Goal: Task Accomplishment & Management: Use online tool/utility

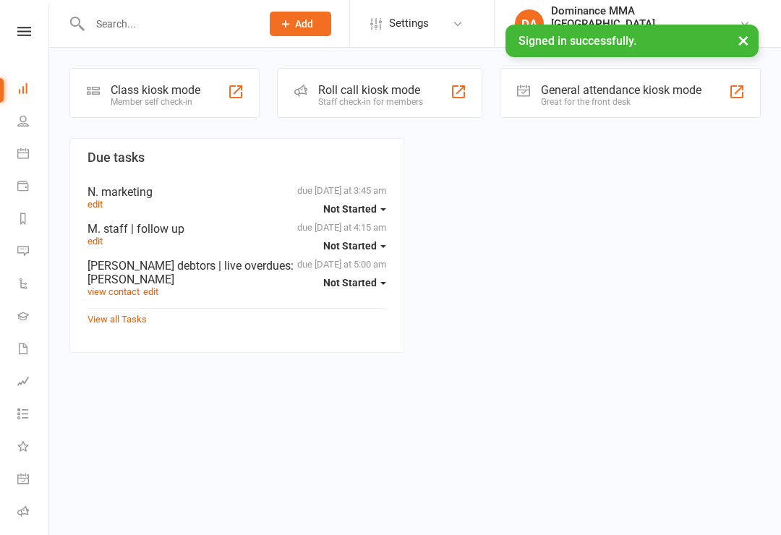
click at [180, 90] on div "Class kiosk mode" at bounding box center [156, 90] width 90 height 14
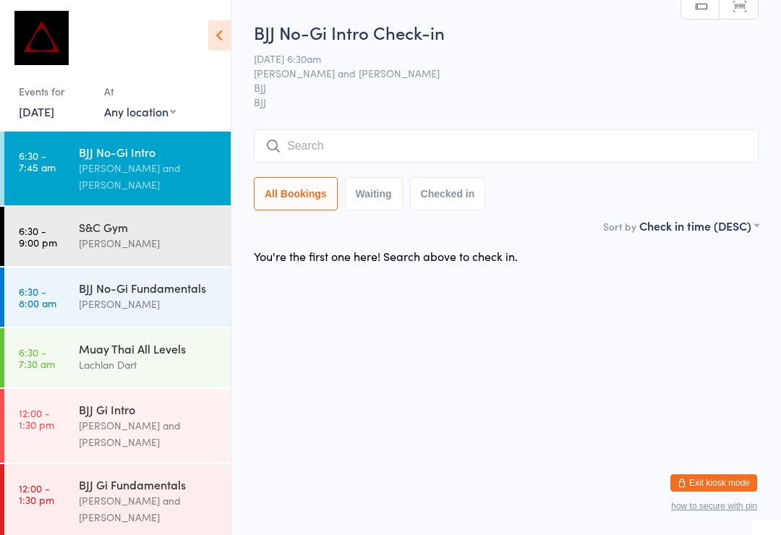
click at [123, 357] on div "Lachlan Dart" at bounding box center [149, 365] width 140 height 17
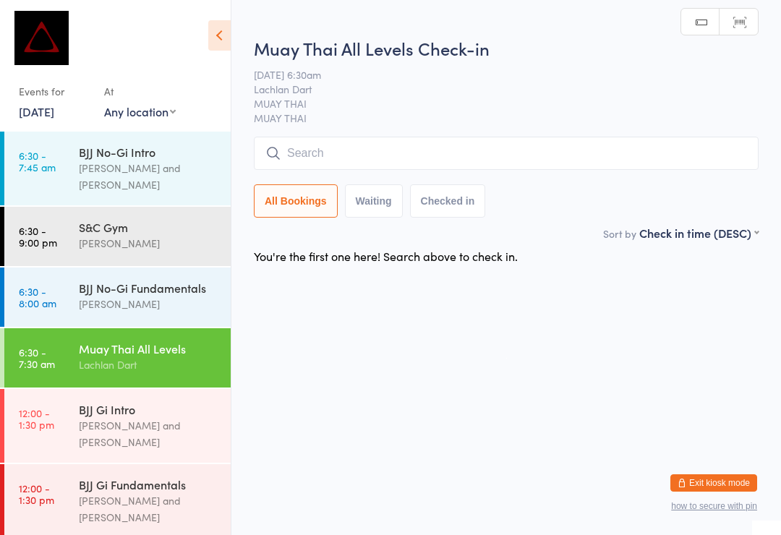
click at [331, 158] on input "search" at bounding box center [506, 153] width 505 height 33
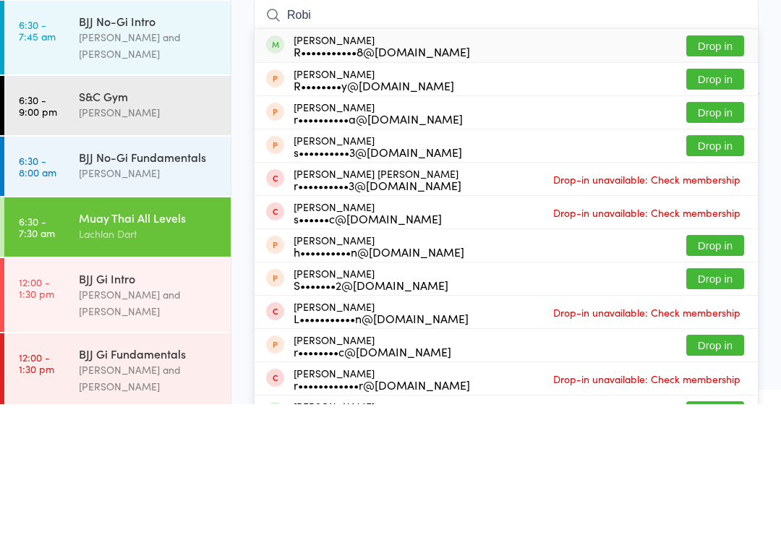
type input "Robi"
click at [718, 166] on button "Drop in" at bounding box center [716, 176] width 58 height 21
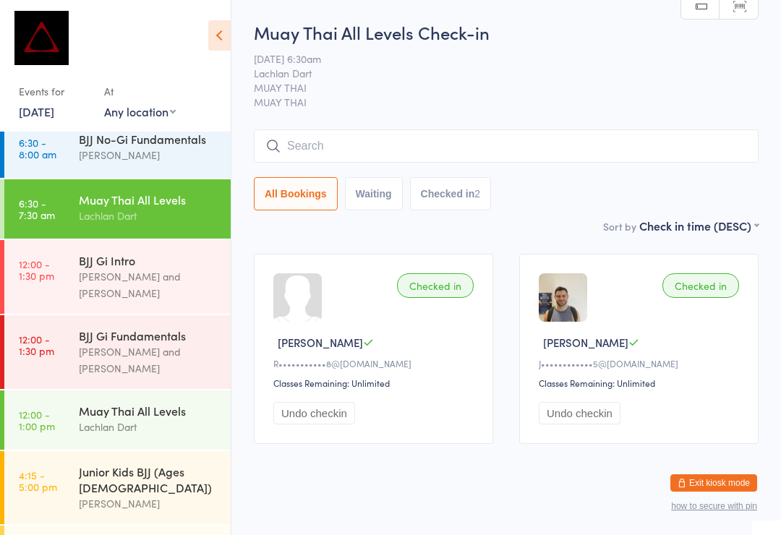
scroll to position [149, 0]
click at [170, 208] on div "Lachlan Dart" at bounding box center [149, 216] width 140 height 17
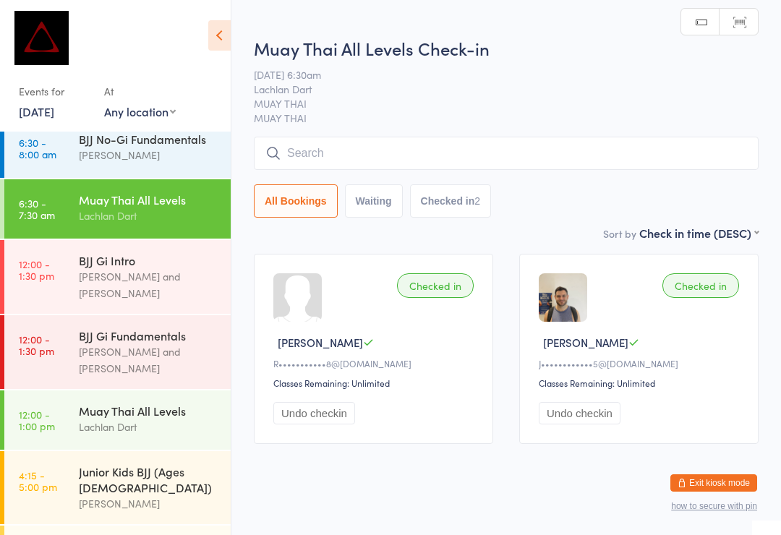
click at [370, 141] on input "search" at bounding box center [506, 153] width 505 height 33
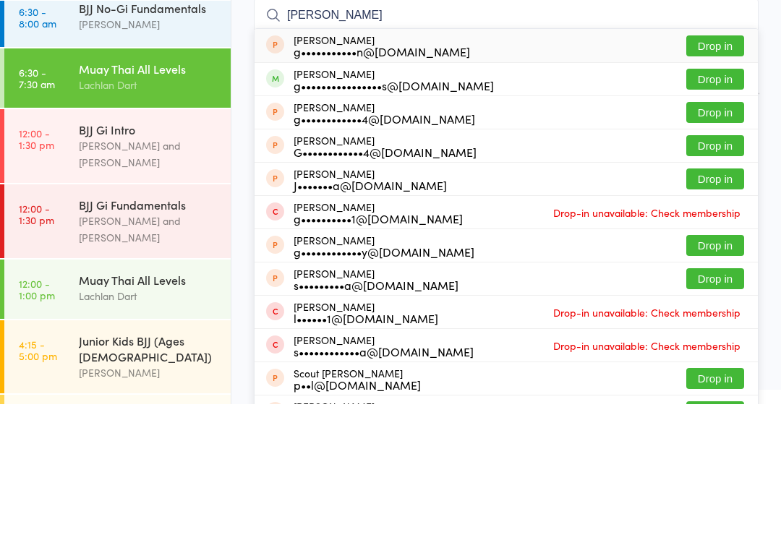
type input "[PERSON_NAME]"
click at [718, 200] on button "Drop in" at bounding box center [716, 210] width 58 height 21
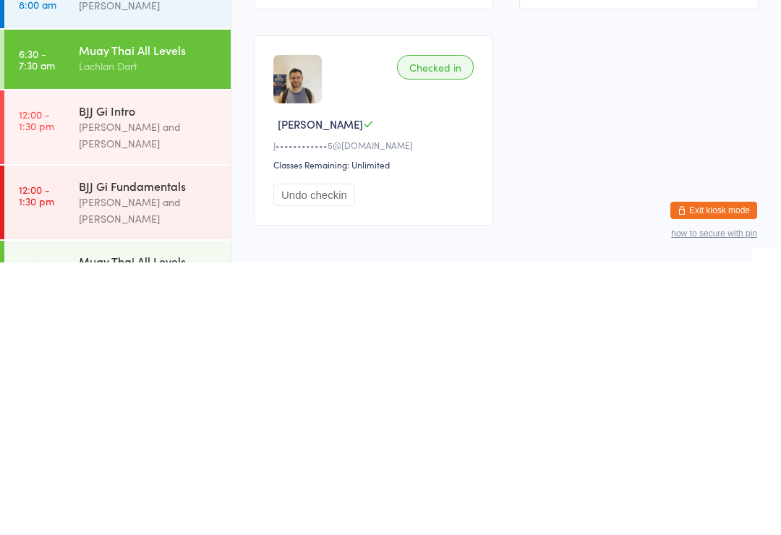
scroll to position [23, 0]
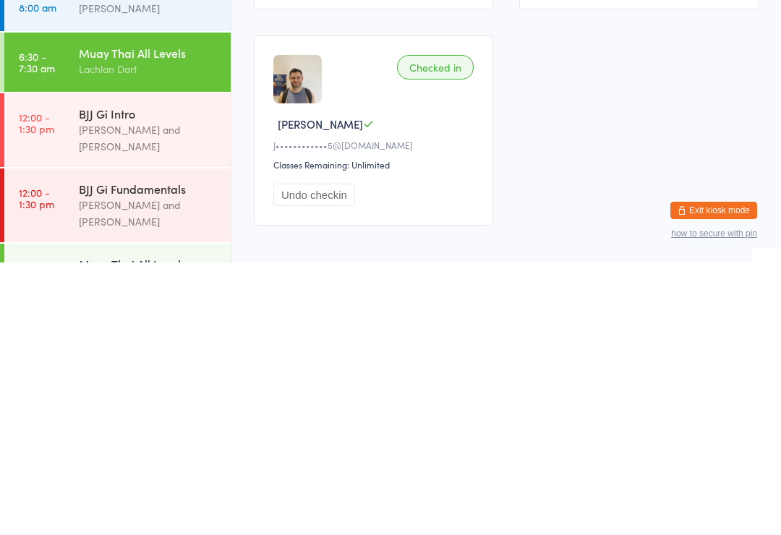
click at [154, 454] on div "BJJ Gi Fundamentals" at bounding box center [149, 462] width 140 height 16
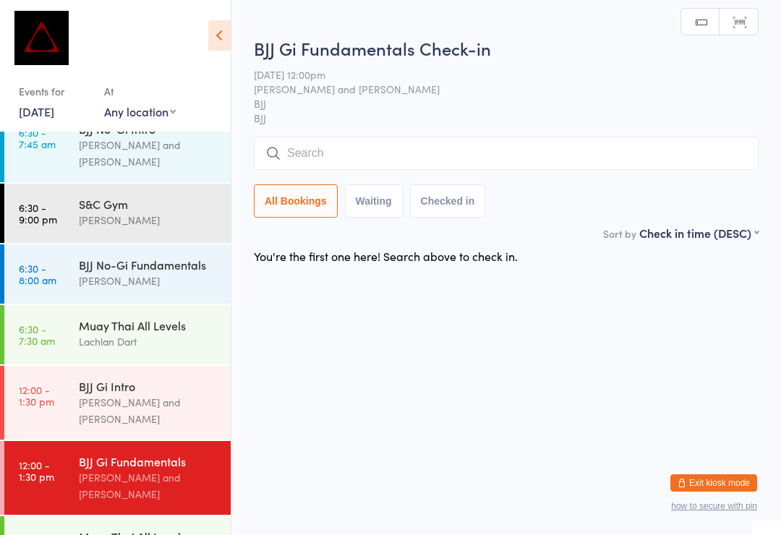
click at [168, 318] on div "Muay Thai All Levels" at bounding box center [149, 326] width 140 height 16
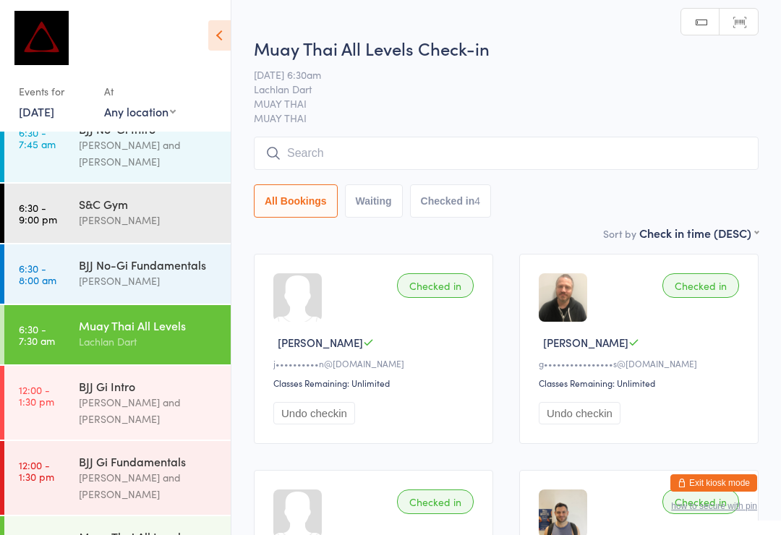
click at [151, 273] on div "[PERSON_NAME]" at bounding box center [149, 281] width 140 height 17
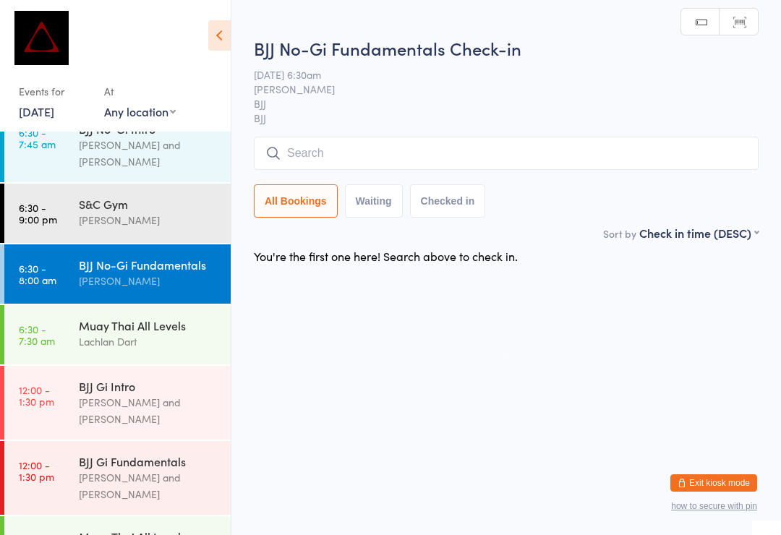
click at [403, 158] on input "search" at bounding box center [506, 153] width 505 height 33
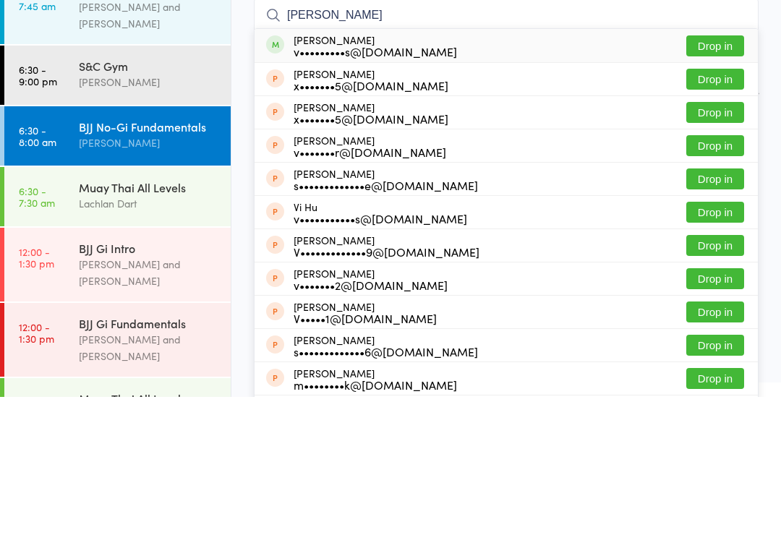
type input "[PERSON_NAME]"
click at [719, 174] on button "Drop in" at bounding box center [716, 184] width 58 height 21
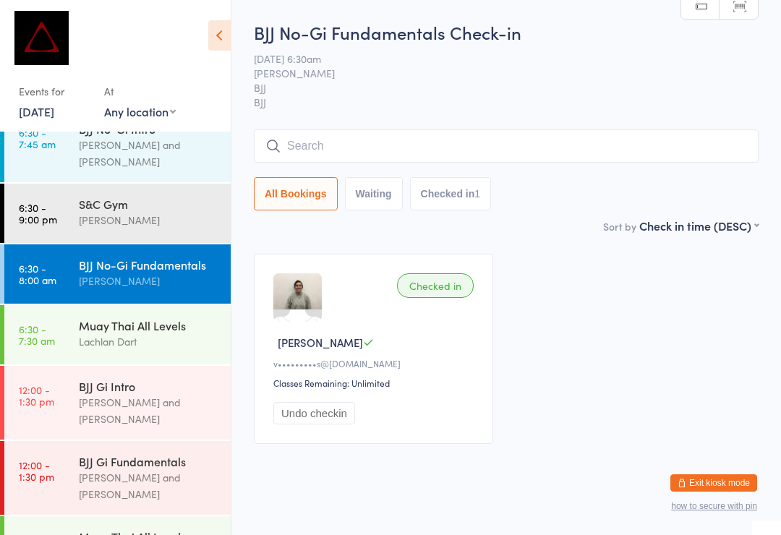
click at [357, 146] on input "search" at bounding box center [506, 145] width 505 height 33
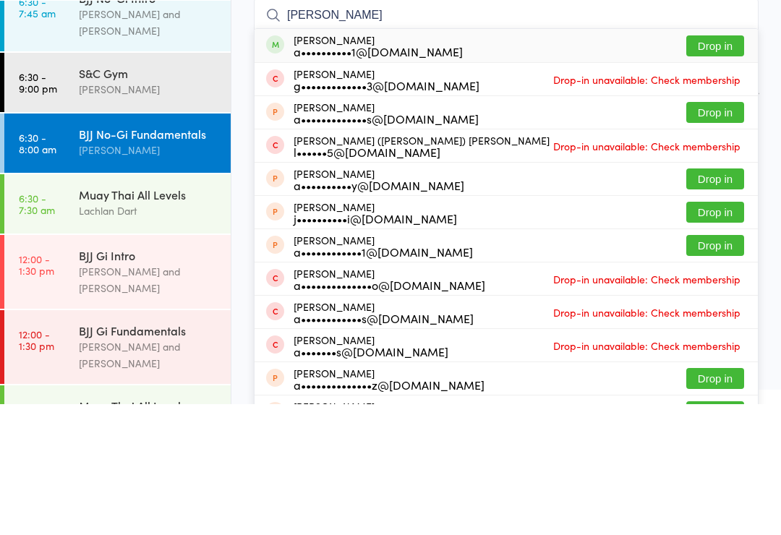
type input "[PERSON_NAME]"
click at [730, 166] on button "Drop in" at bounding box center [716, 176] width 58 height 21
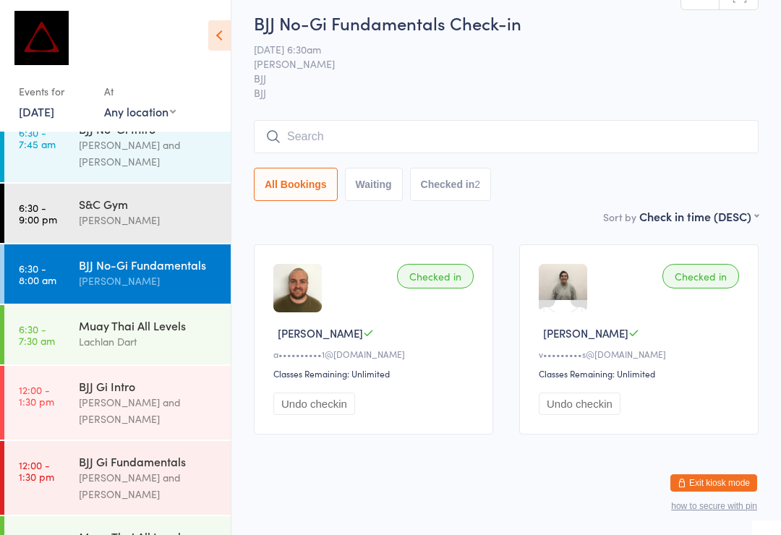
click at [370, 120] on input "search" at bounding box center [506, 136] width 505 height 33
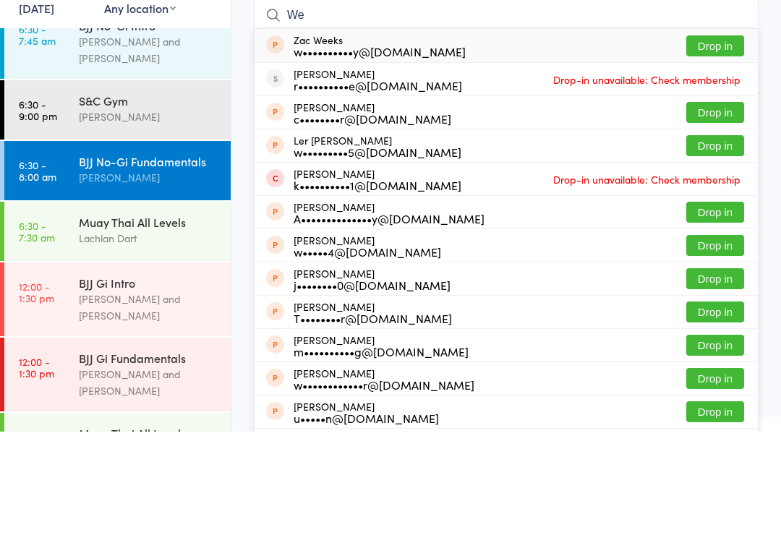
type input "W"
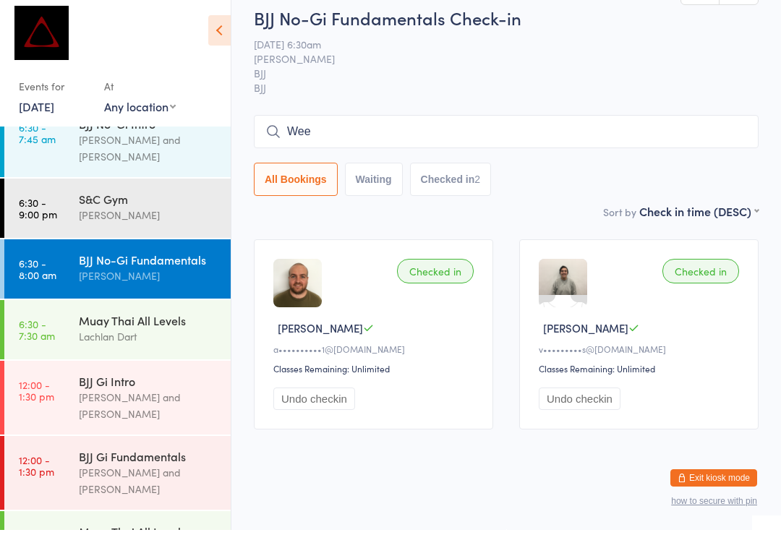
type input "Weer"
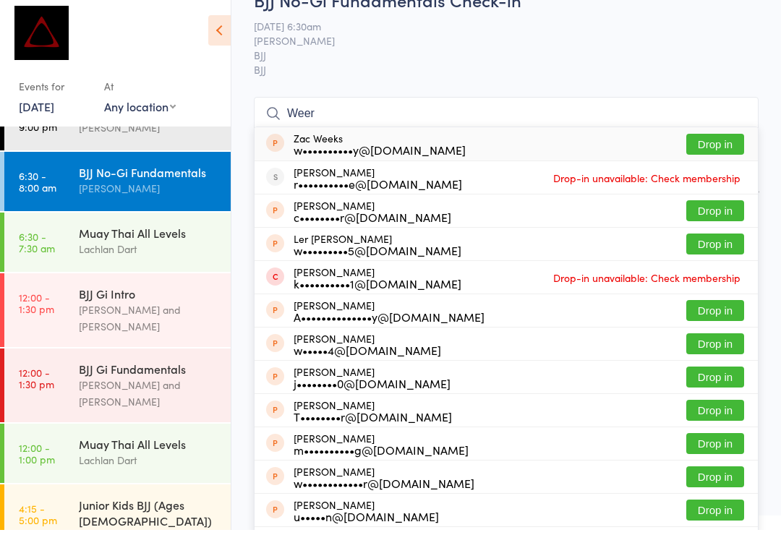
scroll to position [112, 0]
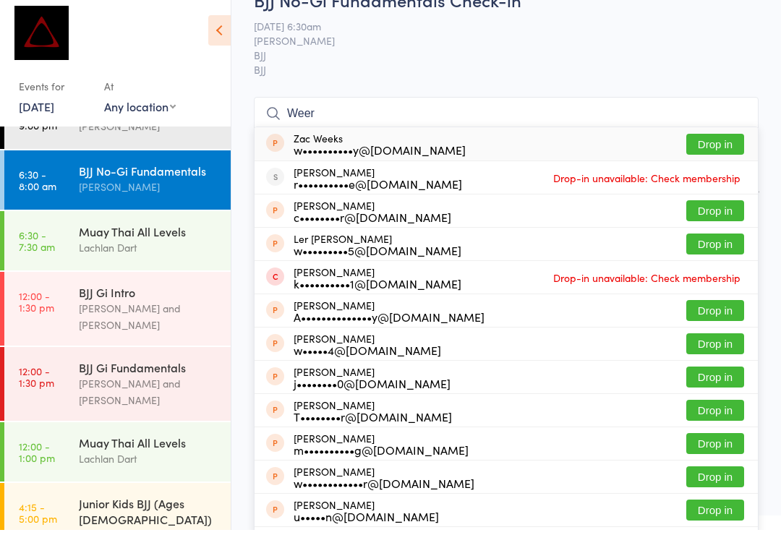
click at [144, 168] on div "BJJ No-Gi Fundamentals" at bounding box center [149, 176] width 140 height 16
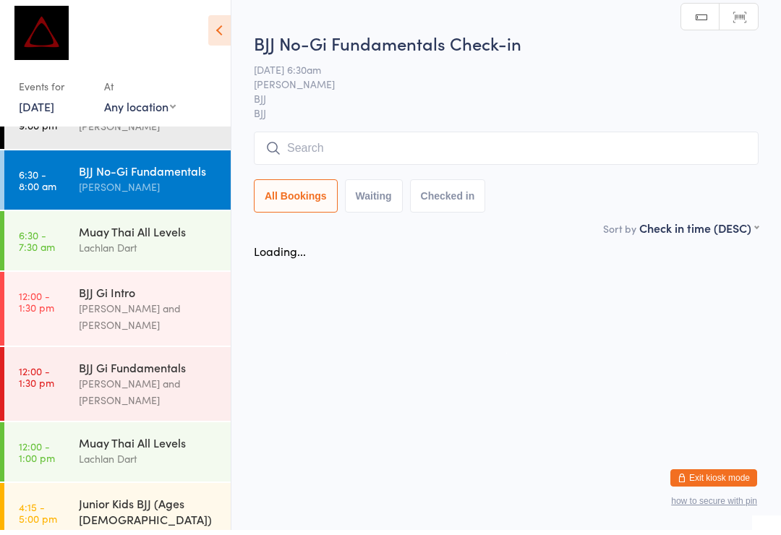
scroll to position [0, 0]
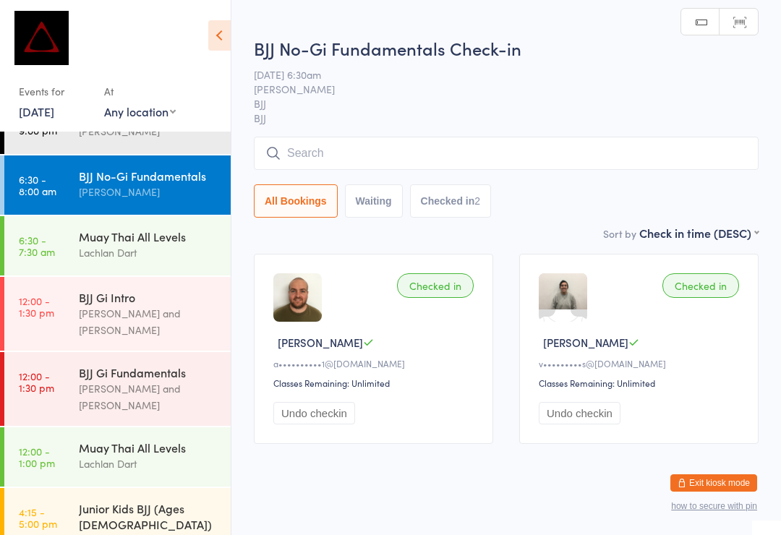
click at [331, 156] on input "search" at bounding box center [506, 153] width 505 height 33
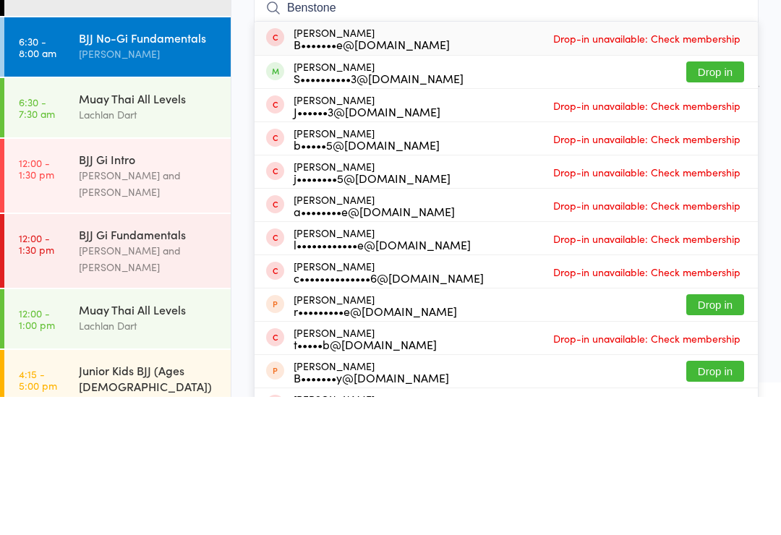
type input "Benstone"
click at [724, 200] on button "Drop in" at bounding box center [716, 210] width 58 height 21
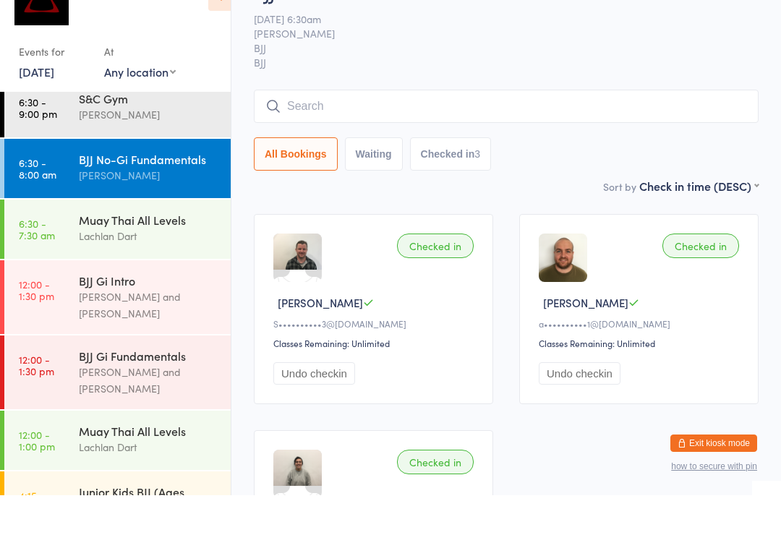
scroll to position [88, 0]
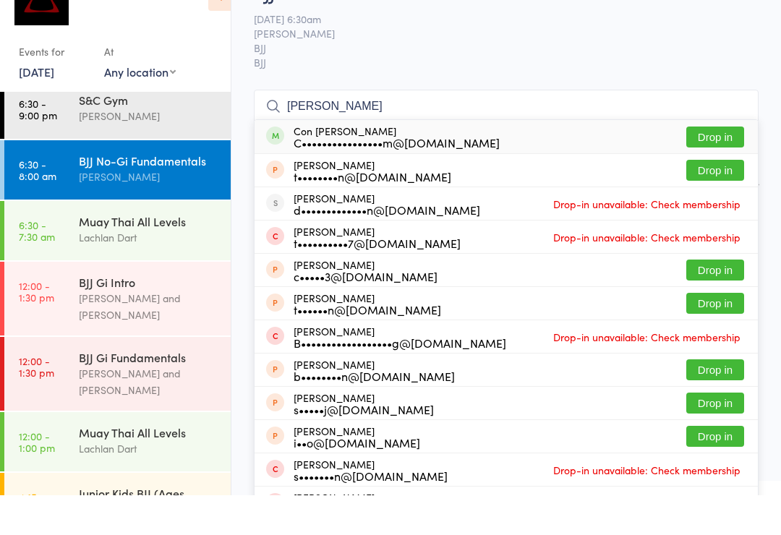
type input "[PERSON_NAME]"
click at [713, 166] on button "Drop in" at bounding box center [716, 176] width 58 height 21
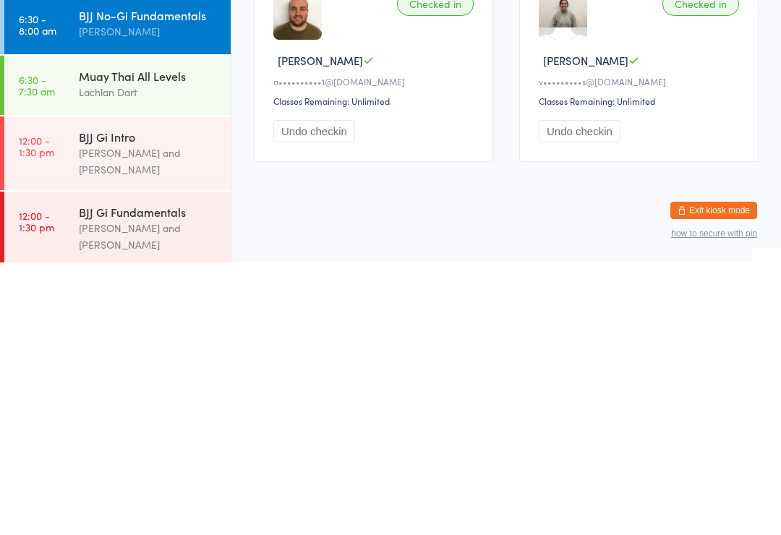
scroll to position [0, 0]
click at [98, 357] on div "Lachlan Dart" at bounding box center [149, 365] width 140 height 17
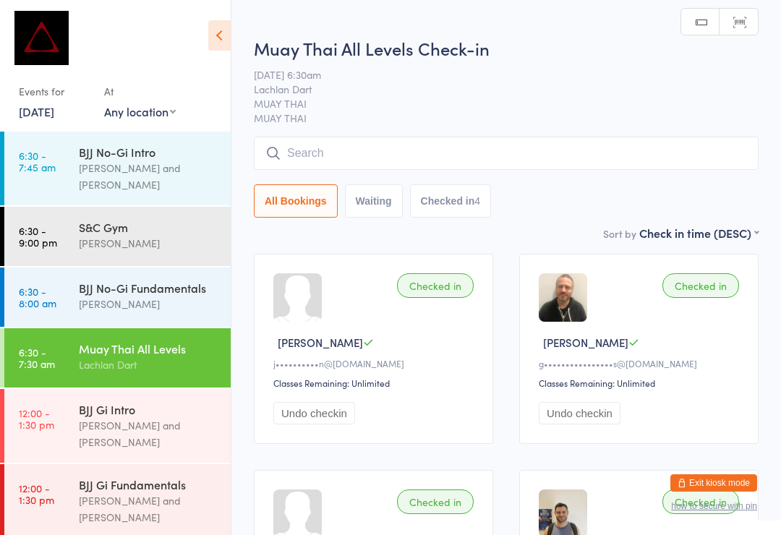
click at [435, 166] on input "search" at bounding box center [506, 153] width 505 height 33
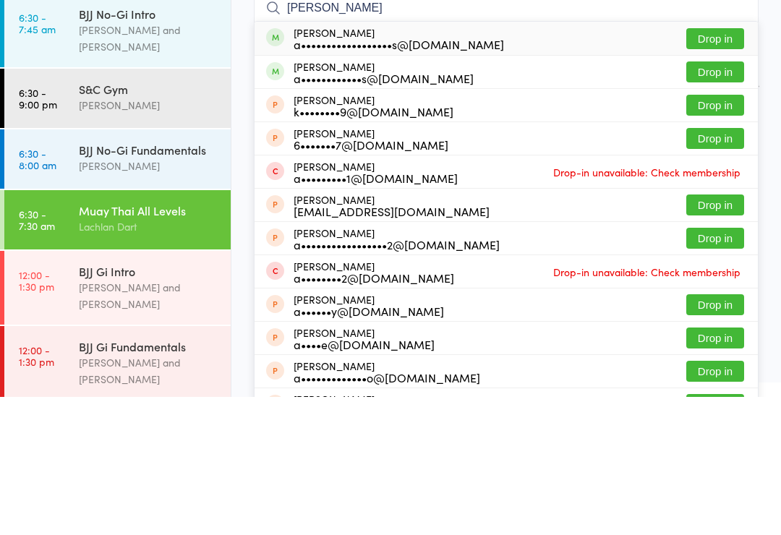
type input "[PERSON_NAME]"
click at [724, 166] on button "Drop in" at bounding box center [716, 176] width 58 height 21
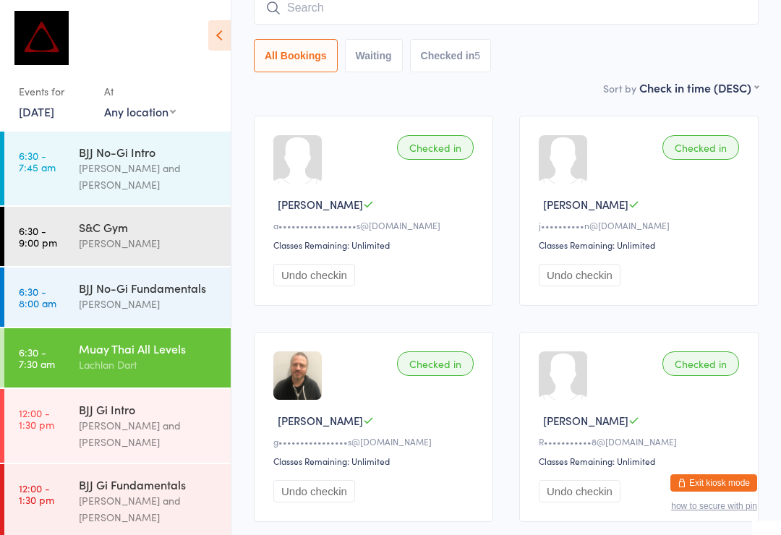
click at [327, 14] on input "search" at bounding box center [506, 7] width 505 height 33
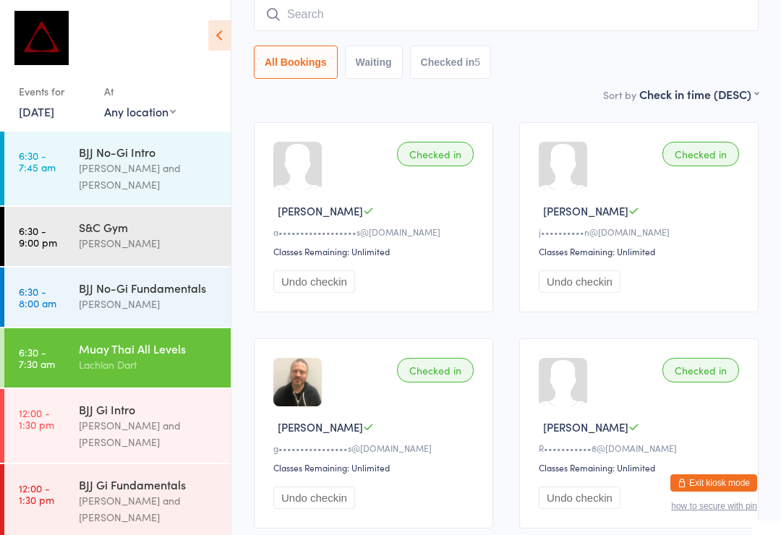
scroll to position [131, 0]
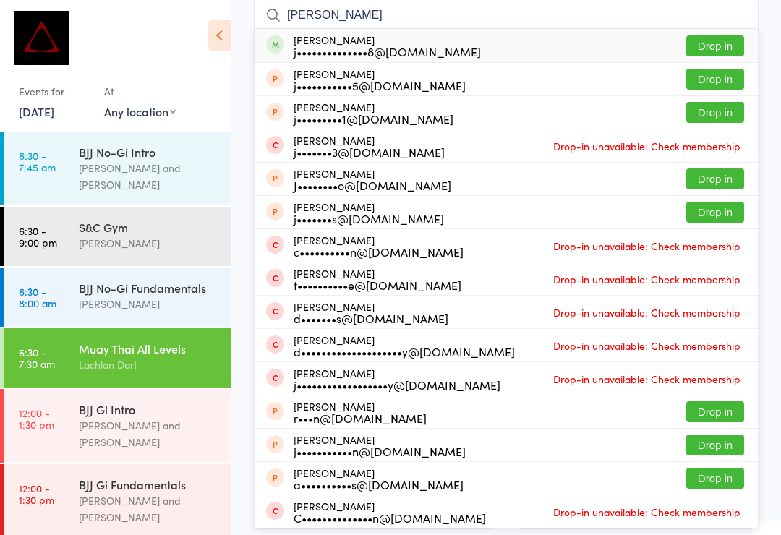
type input "[PERSON_NAME]"
click at [726, 42] on button "Drop in" at bounding box center [716, 45] width 58 height 21
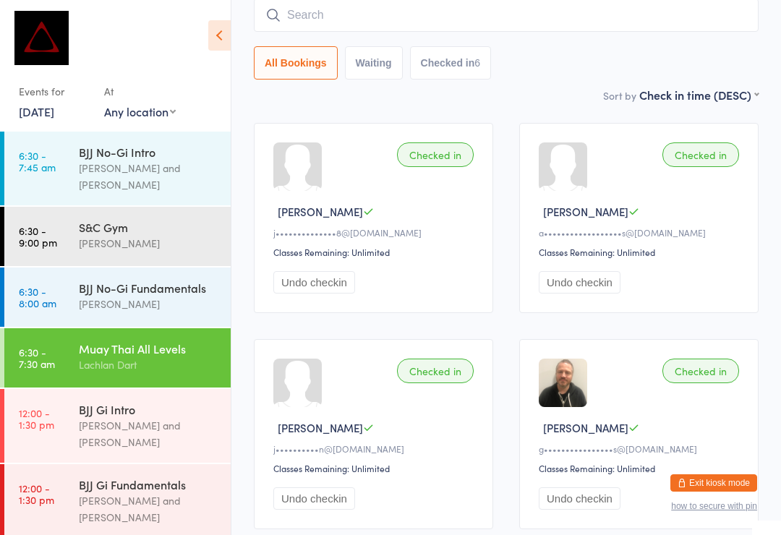
click at [145, 280] on div "BJJ No-Gi Fundamentals" at bounding box center [149, 288] width 140 height 16
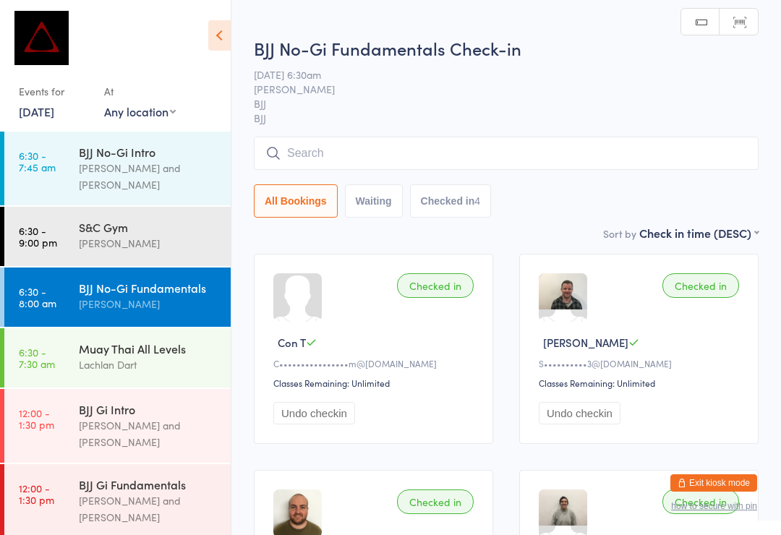
click at [562, 166] on input "search" at bounding box center [506, 153] width 505 height 33
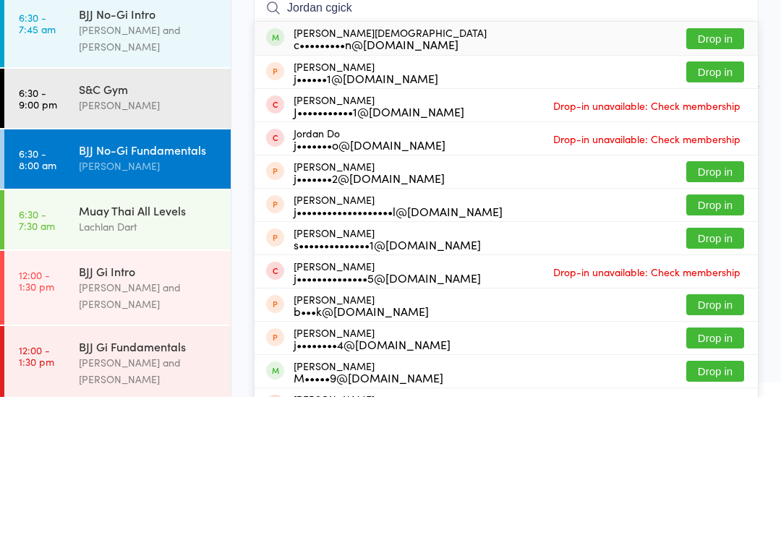
type input "Jordan cgick"
click at [729, 166] on button "Drop in" at bounding box center [716, 176] width 58 height 21
